Goal: Information Seeking & Learning: Find specific fact

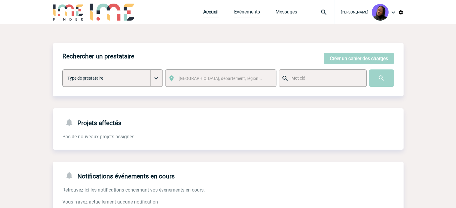
click at [249, 14] on link "Evénements" at bounding box center [247, 13] width 26 height 8
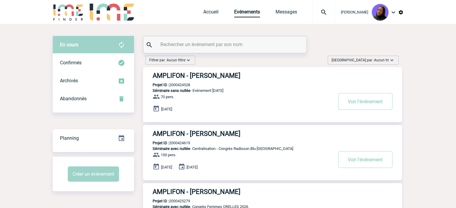
click at [220, 48] on input "text" at bounding box center [225, 44] width 133 height 9
paste input "2000426032"
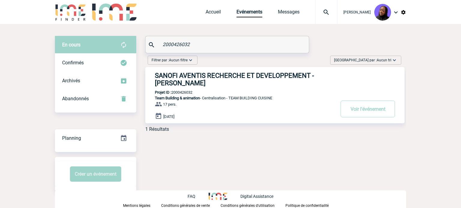
type input "2000426032"
click at [220, 75] on h3 "SANOFI AVENTIS RECHERCHE ET DEVELOPPEMENT - Elisabeth SEGALA-PASCAL" at bounding box center [245, 79] width 180 height 15
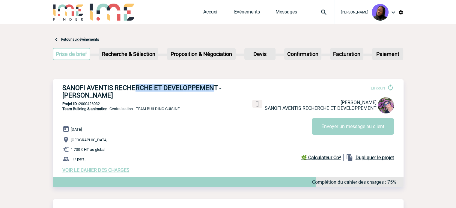
drag, startPoint x: 214, startPoint y: 87, endPoint x: 238, endPoint y: 87, distance: 23.7
click at [143, 81] on div "SANOFI AVENTIS RECHERCHE ET DEVELOPPEMENT - Elisabeth SEGALA-PASCAL En cours El…" at bounding box center [228, 128] width 351 height 99
drag, startPoint x: 237, startPoint y: 87, endPoint x: 225, endPoint y: 85, distance: 12.0
click at [234, 87] on h3 "SANOFI AVENTIS RECHERCHE ET DEVELOPPEMENT - Elisabeth SEGALA-PASCAL" at bounding box center [152, 91] width 180 height 15
drag, startPoint x: 216, startPoint y: 85, endPoint x: 64, endPoint y: 82, distance: 152.3
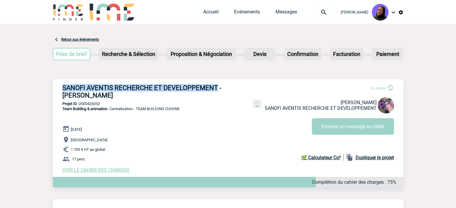
click at [64, 82] on div "SANOFI AVENTIS RECHERCHE ET DEVELOPPEMENT - Elisabeth SEGALA-PASCAL En cours El…" at bounding box center [228, 128] width 351 height 99
copy h3 "SANOFI AVENTIS RECHERCHE ET DEVELOPPEMENT"
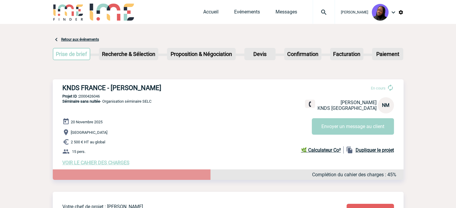
click at [122, 86] on h3 "KNDS FRANCE - [PERSON_NAME]" at bounding box center [152, 87] width 180 height 7
copy div "KNDS FRANCE - [PERSON_NAME]"
click at [90, 96] on p "Projet ID : 2000426046" at bounding box center [228, 96] width 351 height 4
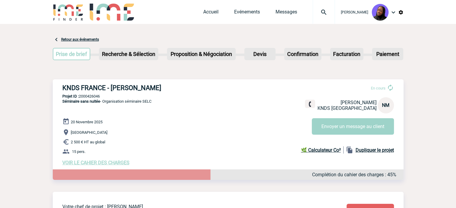
click at [90, 96] on p "Projet ID : 2000426046" at bounding box center [228, 96] width 351 height 4
copy p "2000426046"
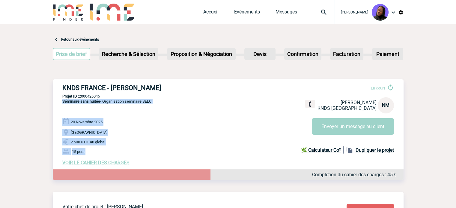
drag, startPoint x: 93, startPoint y: 152, endPoint x: 59, endPoint y: 110, distance: 54.1
click at [59, 110] on div "KNDS FRANCE - Nadia MIHAILETZ En cours Nadia MIHAILETZ KNDS FRANCE NM Envoyer u…" at bounding box center [228, 124] width 351 height 91
copy div "Séminaire sans nuitée - Organisation séminaire SELC 20 Novembre 2025 Yvelines 2…"
click at [114, 162] on span "VOIR LE CAHIER DES CHARGES" at bounding box center [95, 163] width 67 height 6
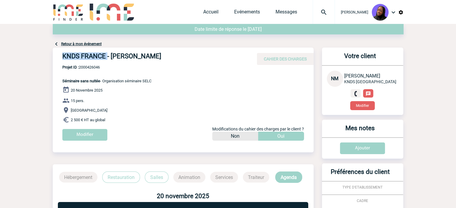
drag, startPoint x: 106, startPoint y: 53, endPoint x: 61, endPoint y: 58, distance: 45.5
click at [61, 58] on div "KNDS FRANCE - [PERSON_NAME] CAHIER DES CHARGES" at bounding box center [183, 56] width 261 height 17
copy h4 "KNDS [GEOGRAPHIC_DATA]"
